Goal: Task Accomplishment & Management: Complete application form

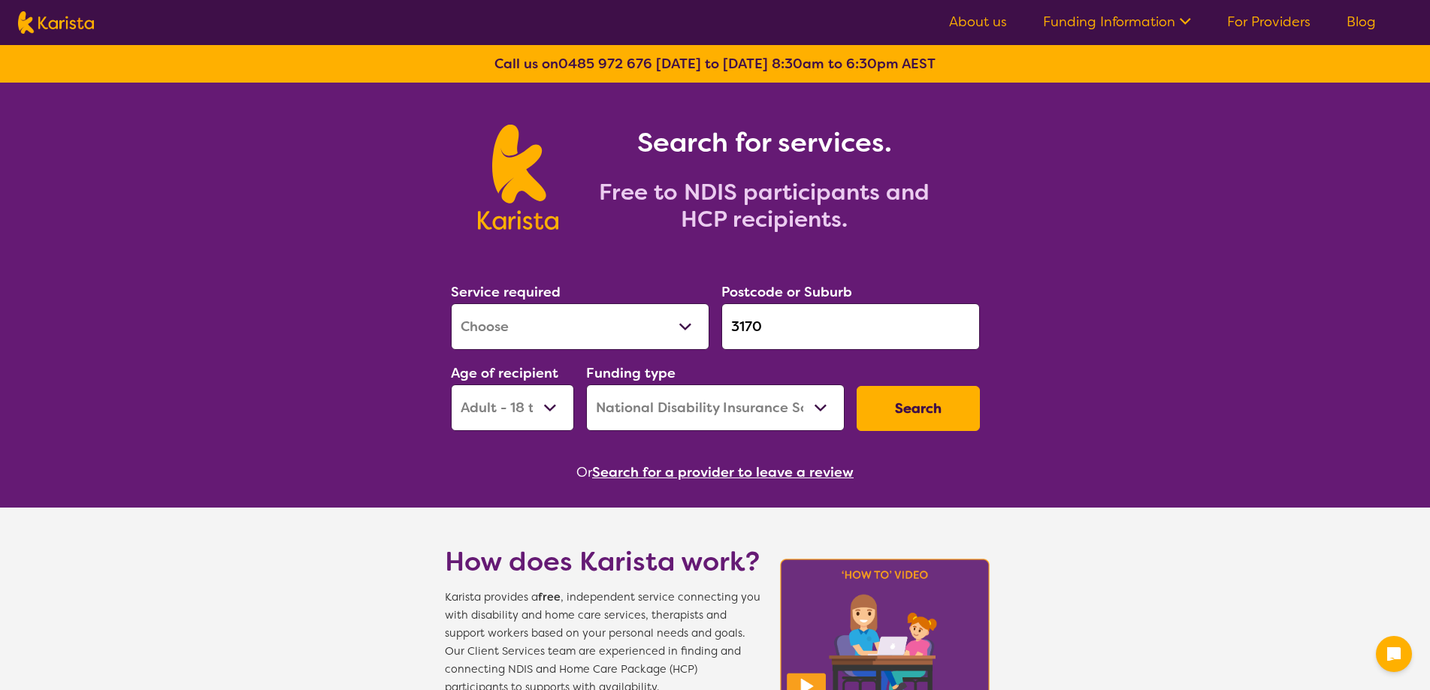
select select "[MEDICAL_DATA]"
select select "AD"
select select "NDIS"
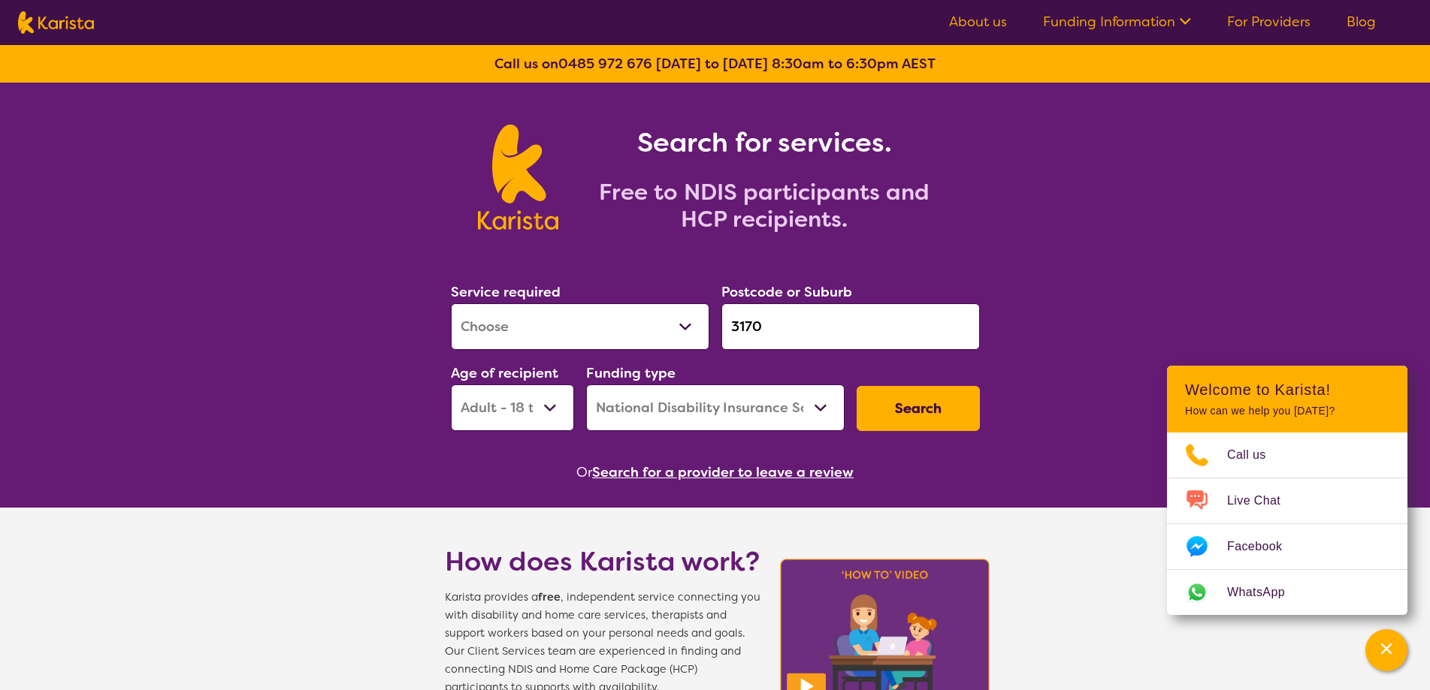
click at [811, 337] on input "3170" at bounding box center [850, 326] width 258 height 47
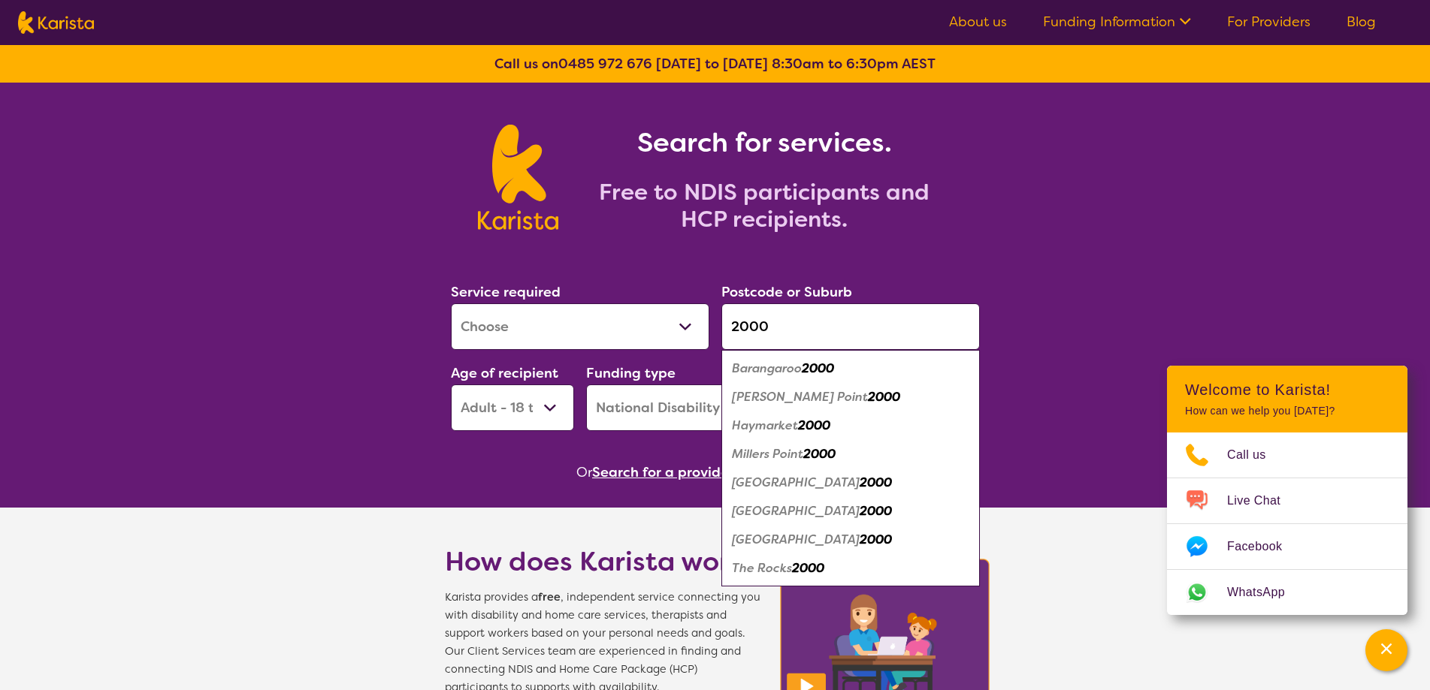
type input "2000"
click at [760, 398] on em "[PERSON_NAME] Point" at bounding box center [800, 397] width 136 height 16
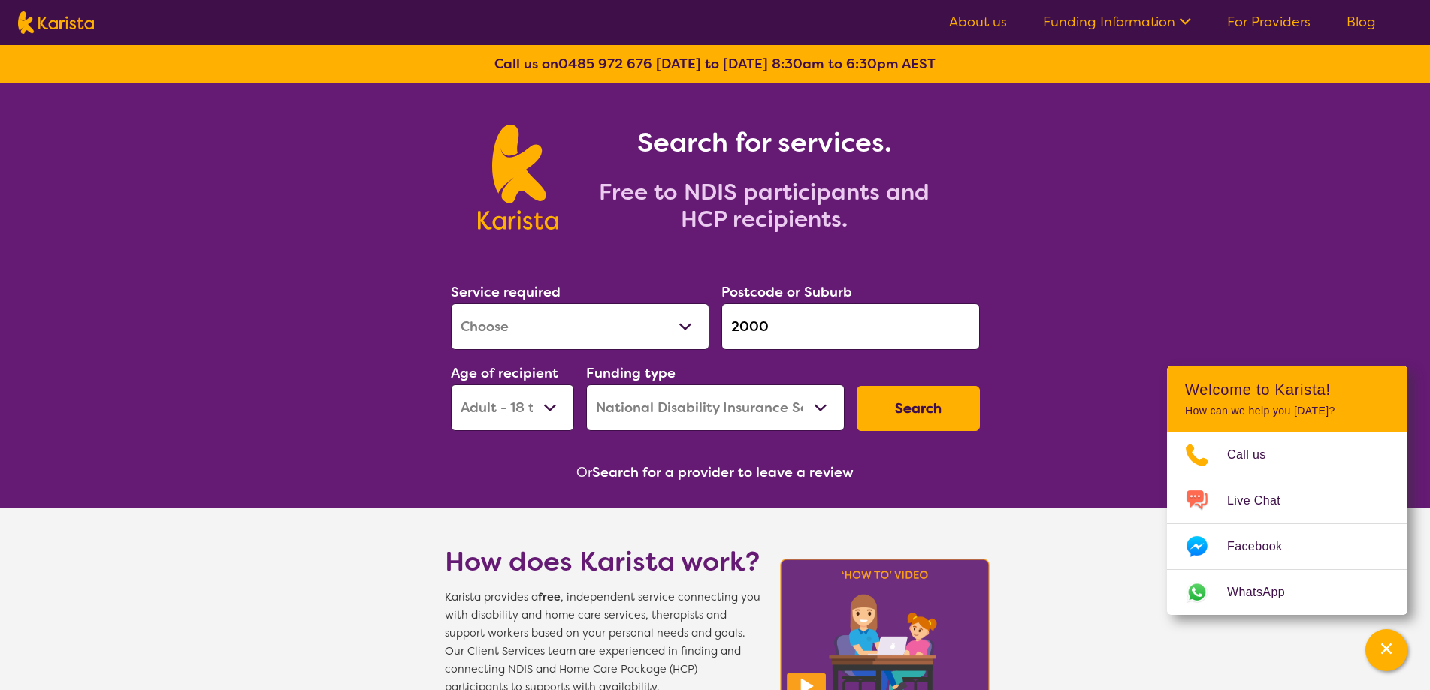
click at [613, 300] on div "Service required Allied Health Assistant Assessment ([MEDICAL_DATA] or [MEDICAL…" at bounding box center [580, 315] width 258 height 69
click at [602, 334] on select "Allied Health Assistant Assessment ([MEDICAL_DATA] or [MEDICAL_DATA]) Behaviour…" at bounding box center [580, 326] width 258 height 47
select select "NDIS Support Coordination"
click at [451, 303] on select "Allied Health Assistant Assessment ([MEDICAL_DATA] or [MEDICAL_DATA]) Behaviour…" at bounding box center [580, 326] width 258 height 47
click at [948, 415] on button "Search" at bounding box center [917, 408] width 123 height 45
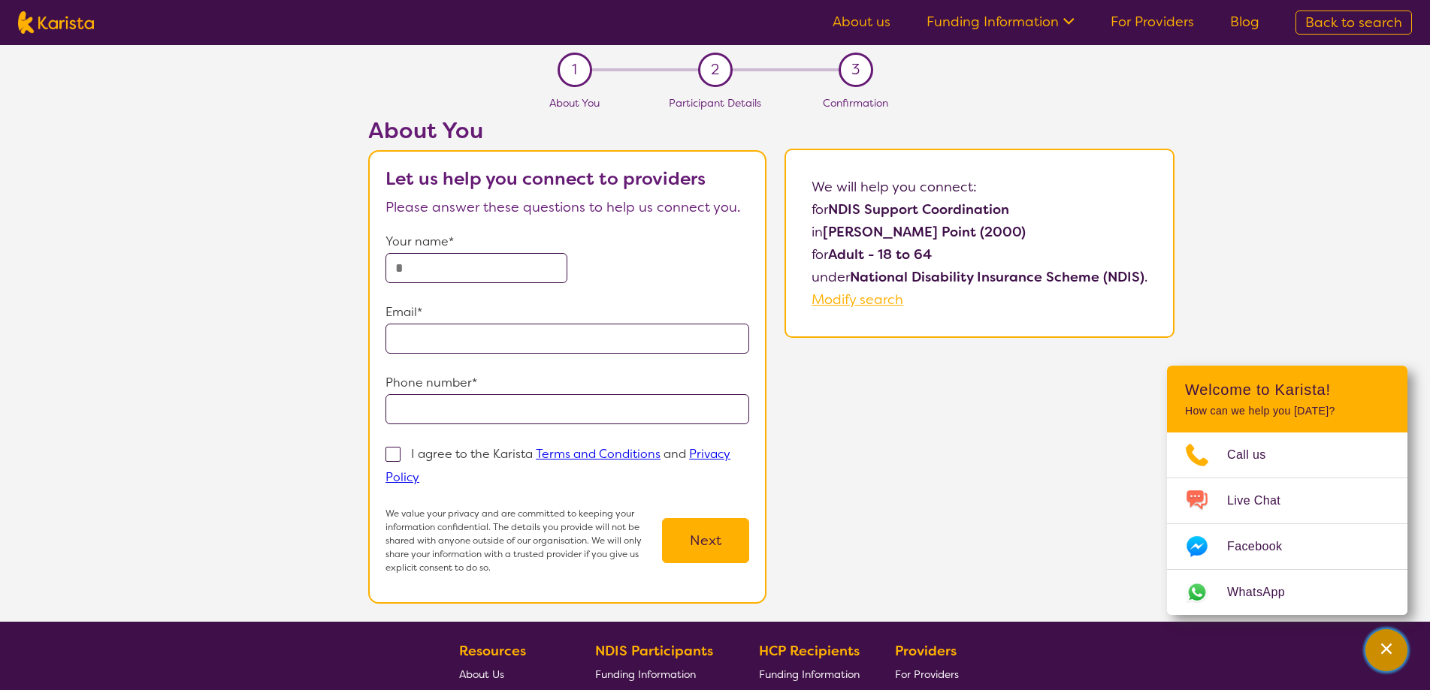
click at [1389, 648] on icon "Channel Menu" at bounding box center [1385, 649] width 15 height 15
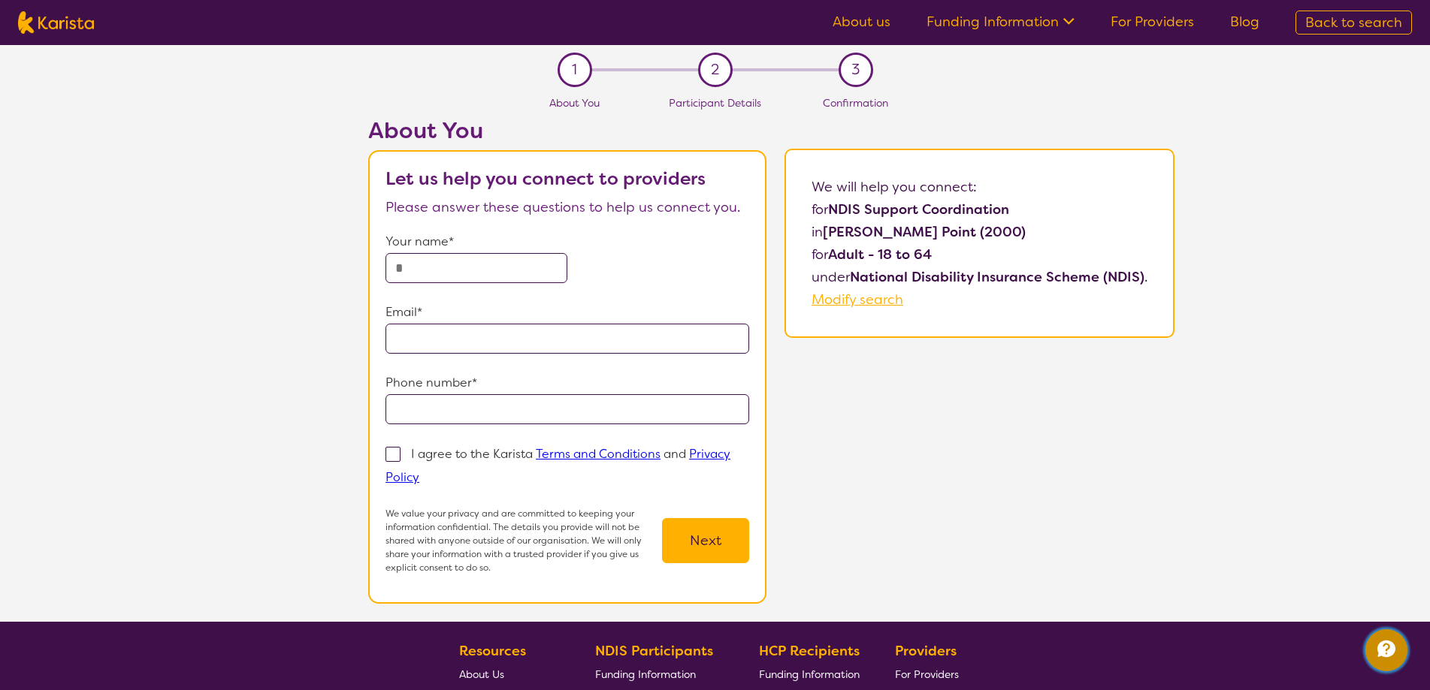
select select "NDIS Support Coordination"
select select "AD"
select select "NDIS"
